Goal: Register for event/course

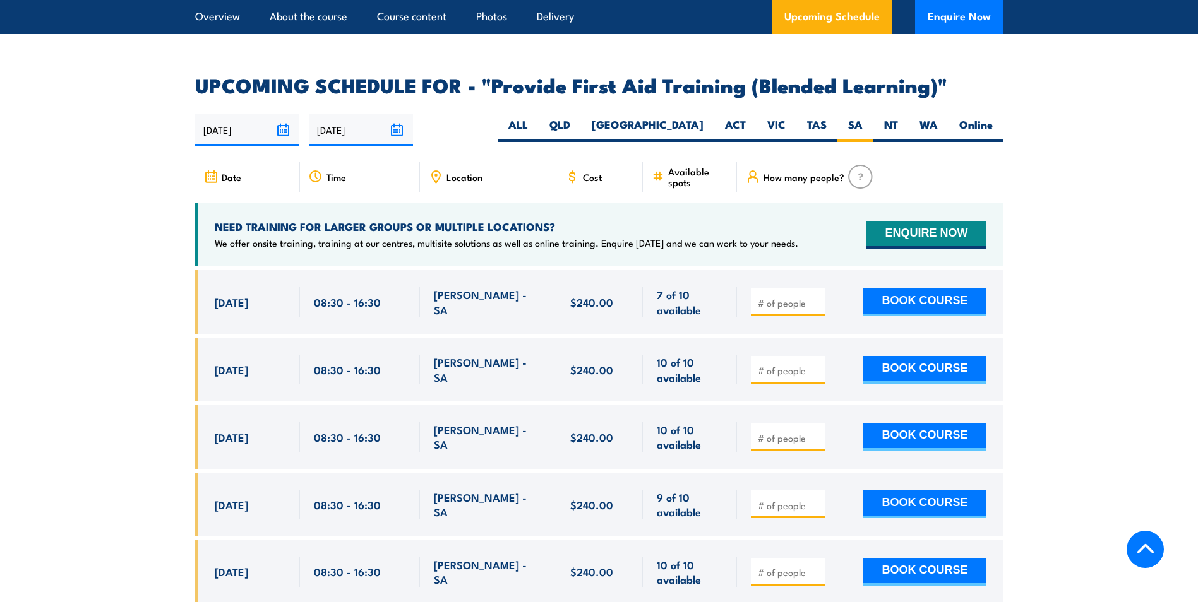
scroll to position [2439, 0]
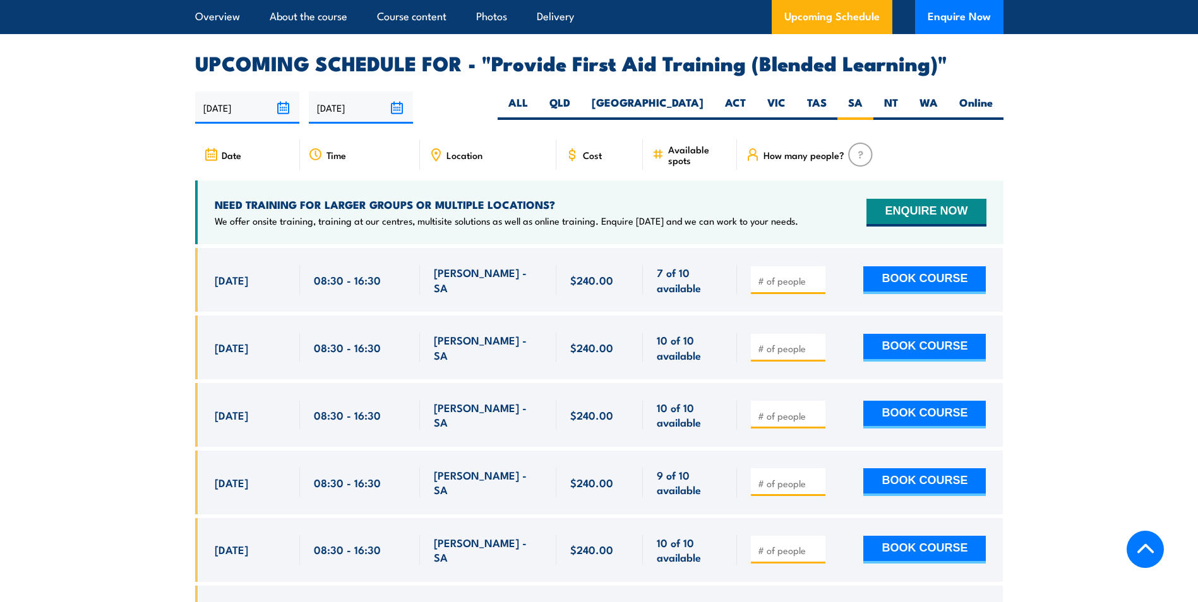
click at [796, 354] on input "number" at bounding box center [789, 348] width 63 height 13
type input "1"
click at [924, 354] on button "BOOK COURSE" at bounding box center [924, 348] width 122 height 28
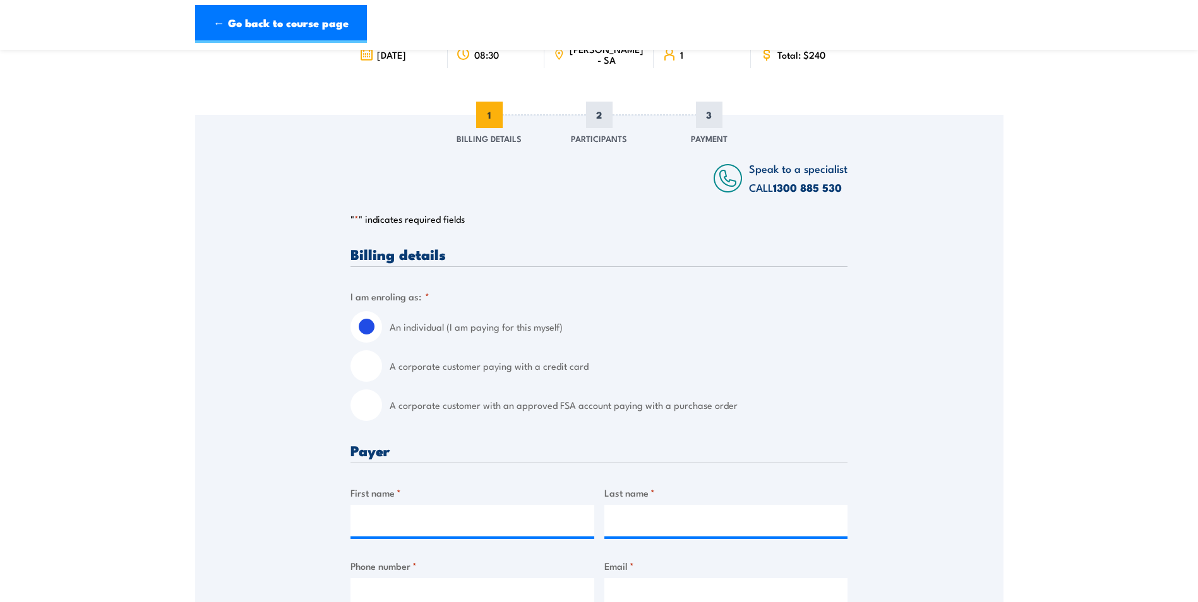
scroll to position [126, 0]
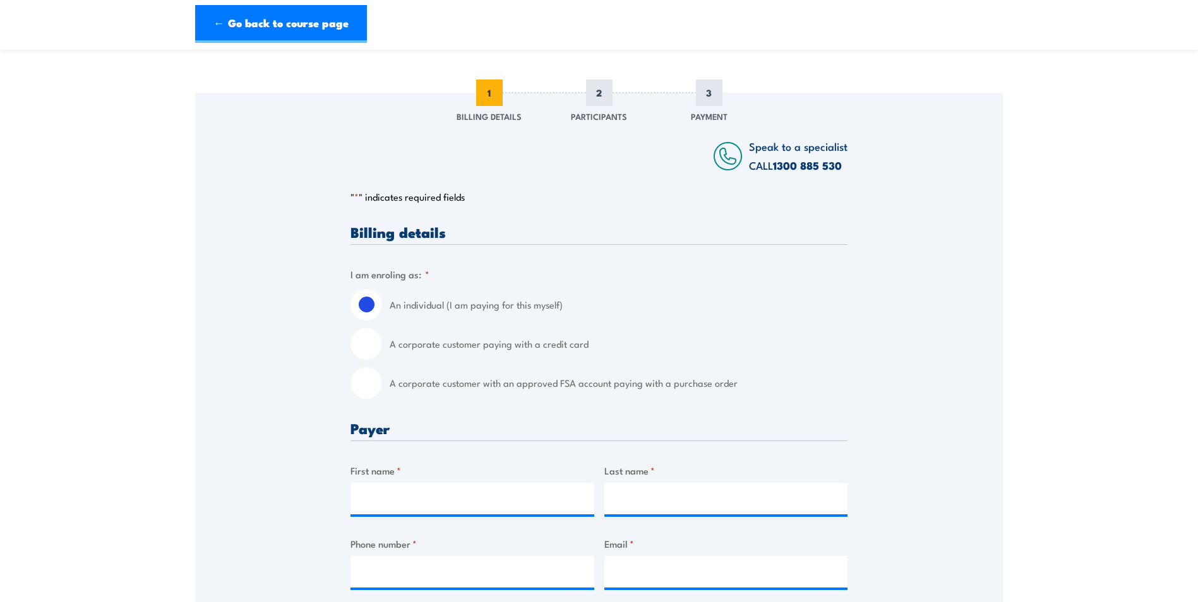
click at [367, 388] on input "A corporate customer with an approved FSA account paying with a purchase order" at bounding box center [366, 383] width 32 height 32
radio input "true"
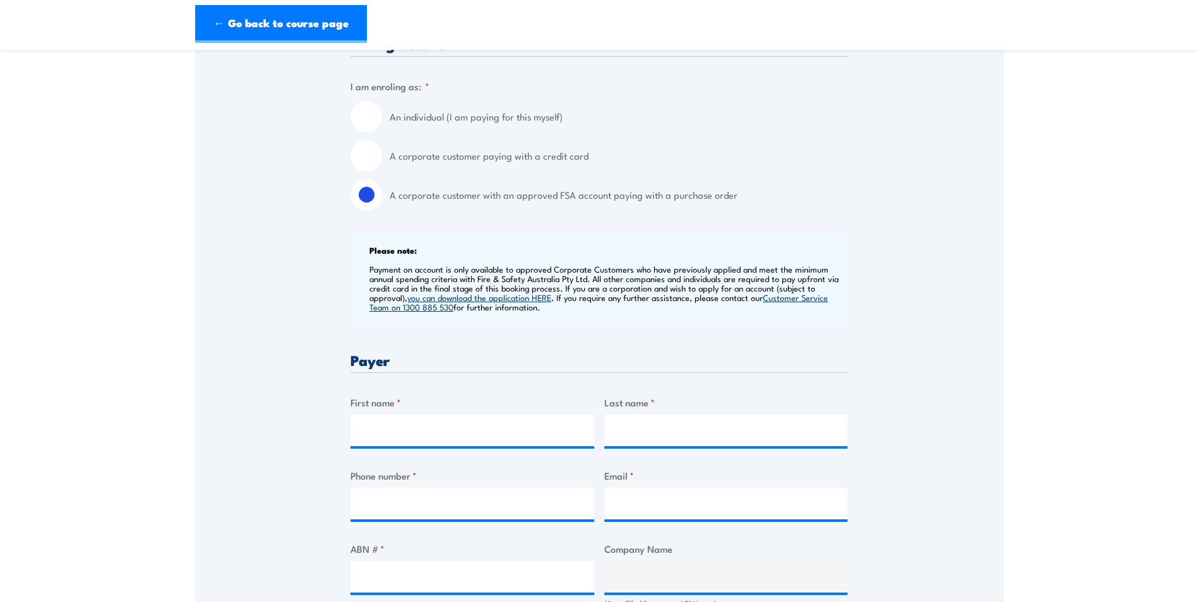
scroll to position [316, 0]
click at [434, 426] on input "First name *" at bounding box center [472, 430] width 244 height 32
type input "[PERSON_NAME]"
type input "0432153253"
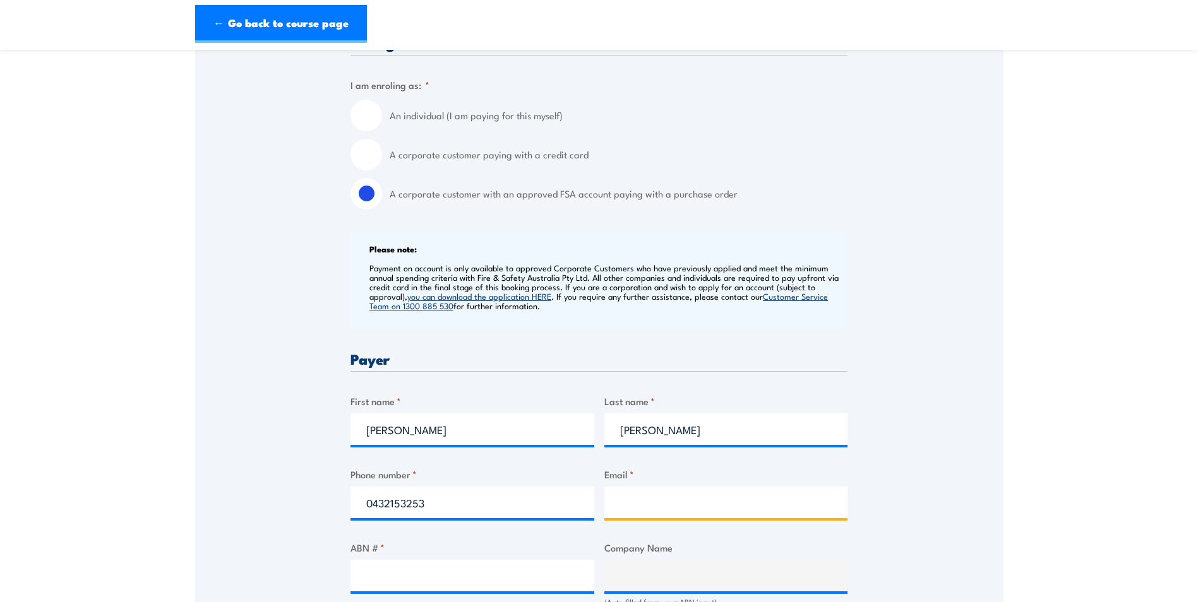
type input "[PERSON_NAME][EMAIL_ADDRESS][PERSON_NAME][DOMAIN_NAME]"
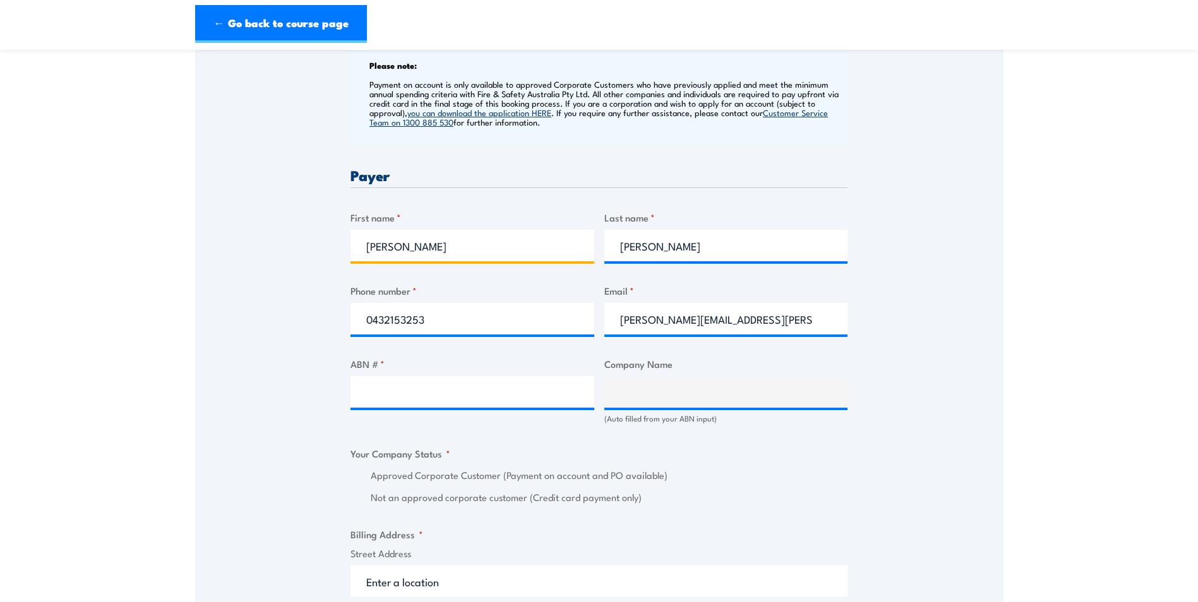
scroll to position [505, 0]
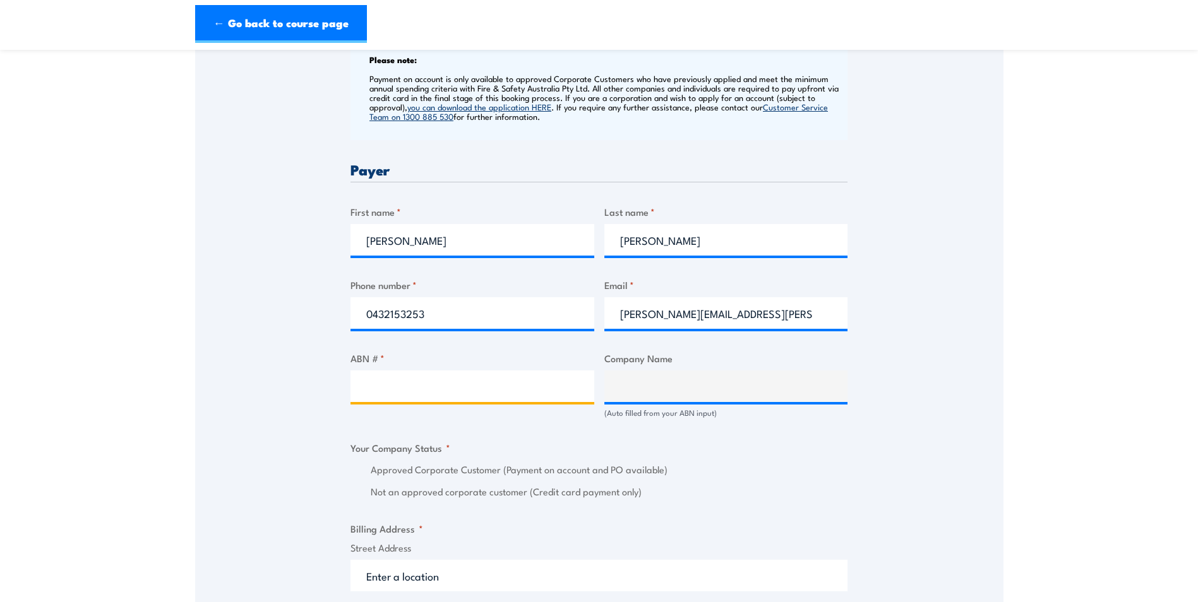
click at [403, 382] on input "ABN # *" at bounding box center [472, 387] width 244 height 32
drag, startPoint x: 432, startPoint y: 314, endPoint x: 318, endPoint y: 313, distance: 113.7
click at [318, 313] on div "Speak to a specialist CALL [PHONE_NUMBER] CALL [PHONE_NUMBER] " * " indicates r…" at bounding box center [599, 438] width 808 height 1449
type input "08 8280 9899"
click at [402, 389] on input "ABN # *" at bounding box center [472, 387] width 244 height 32
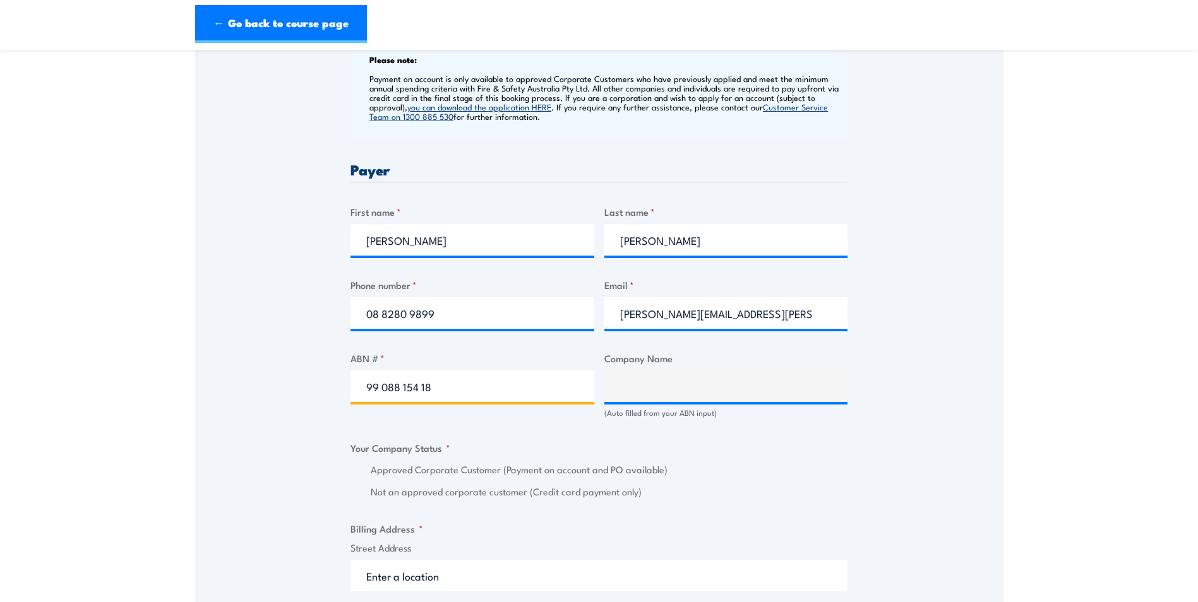
type input "99 088 154 189"
type input "AUTOMOTIVE SALES PTY LTD"
radio input "true"
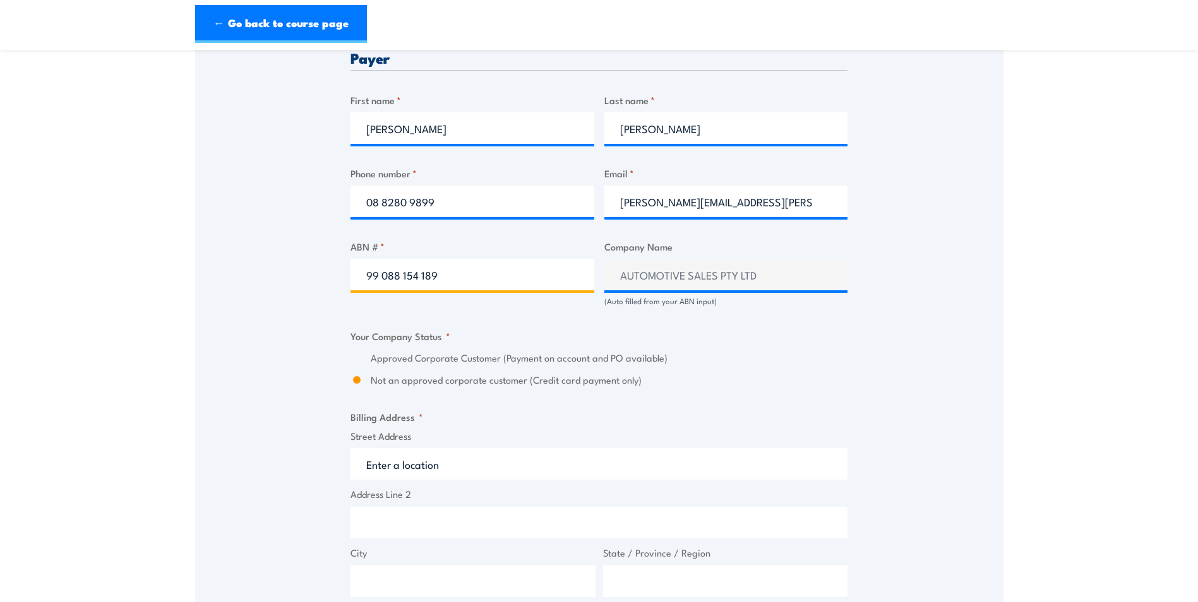
scroll to position [568, 0]
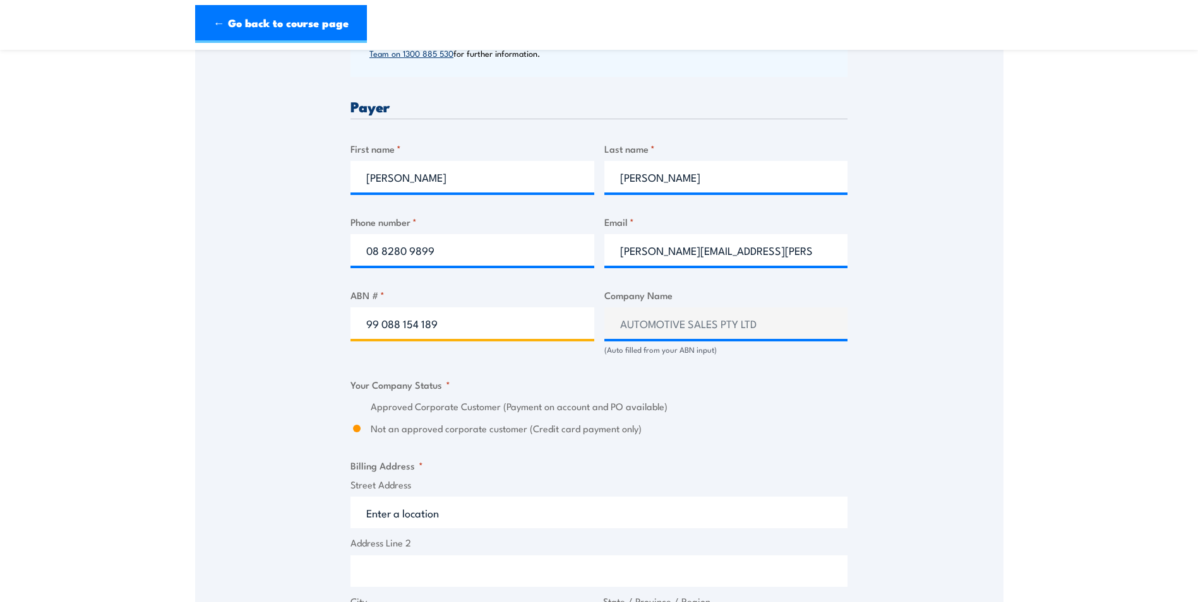
type input "99 088 154 189"
